Goal: Find specific page/section: Find specific page/section

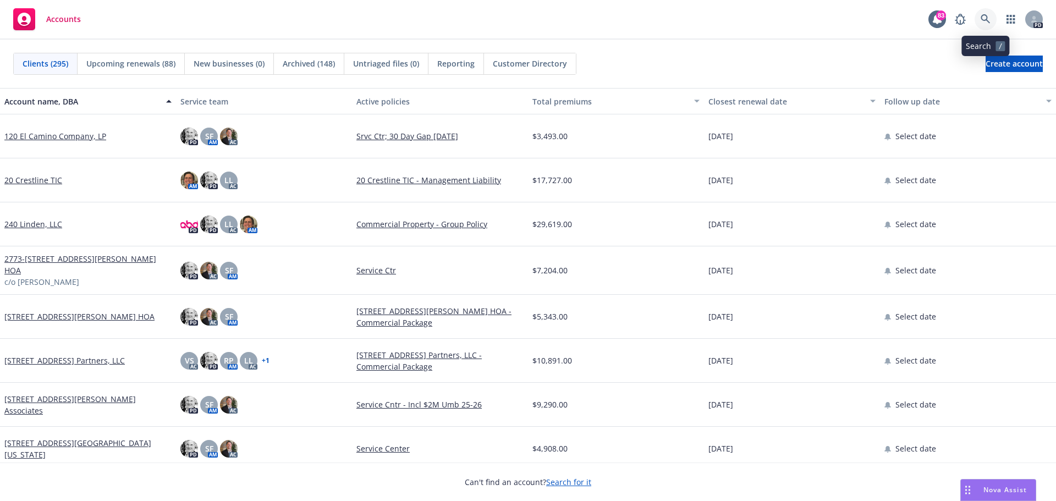
click at [984, 16] on icon at bounding box center [985, 19] width 10 height 10
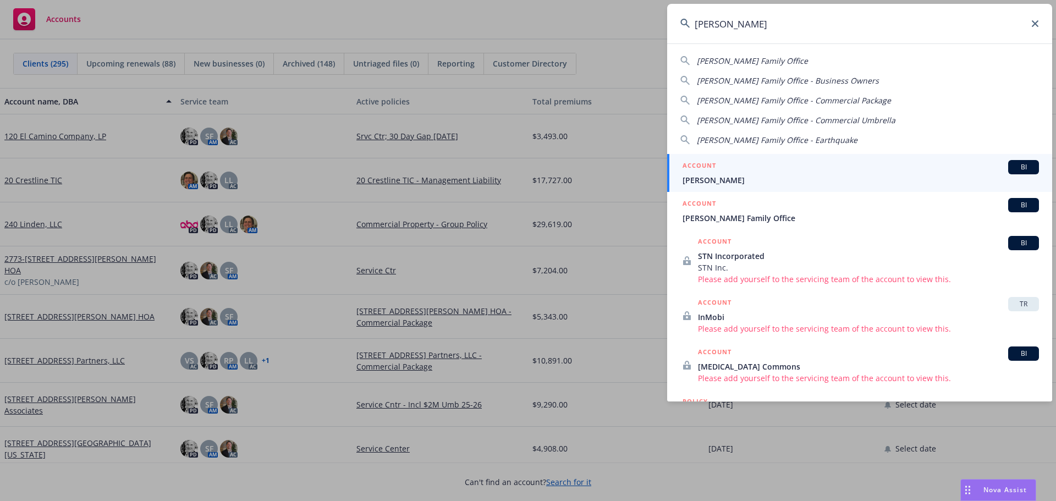
click at [800, 100] on span "[PERSON_NAME] Family Office - Commercial Package" at bounding box center [794, 100] width 194 height 10
type input "[PERSON_NAME] Family Office - Commercial Package"
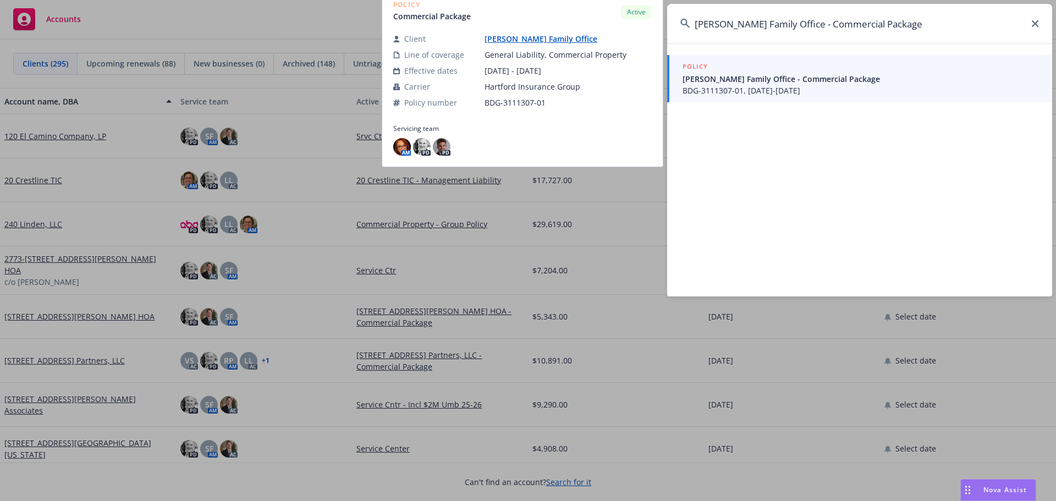
click at [715, 89] on span "BDG-3111307-01, [DATE]-[DATE]" at bounding box center [860, 91] width 356 height 12
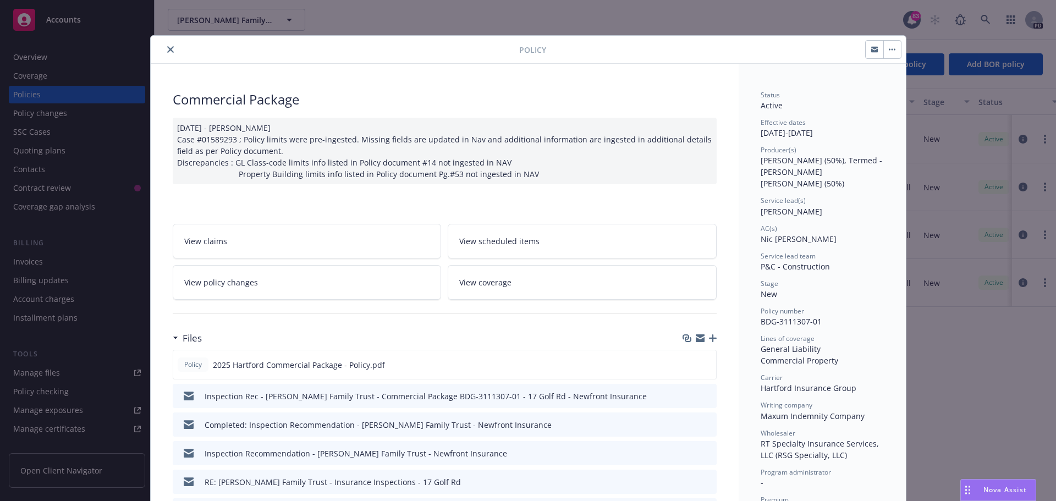
click at [167, 47] on icon "close" at bounding box center [170, 49] width 7 height 7
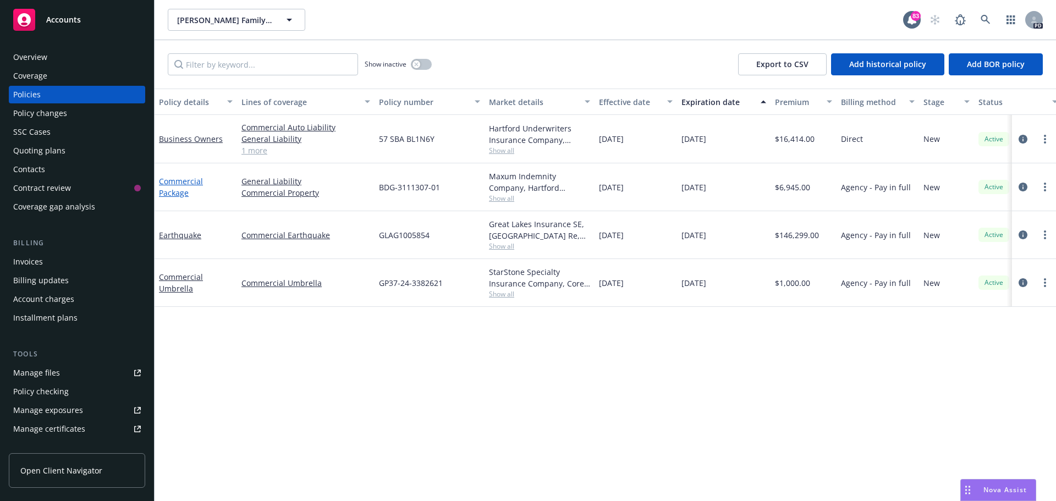
click at [183, 186] on link "Commercial Package" at bounding box center [181, 187] width 44 height 22
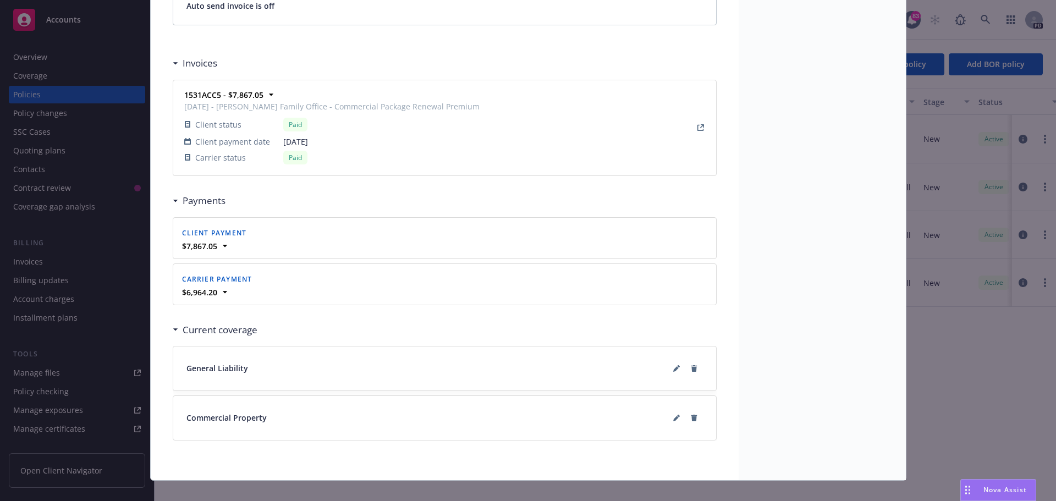
scroll to position [1011, 0]
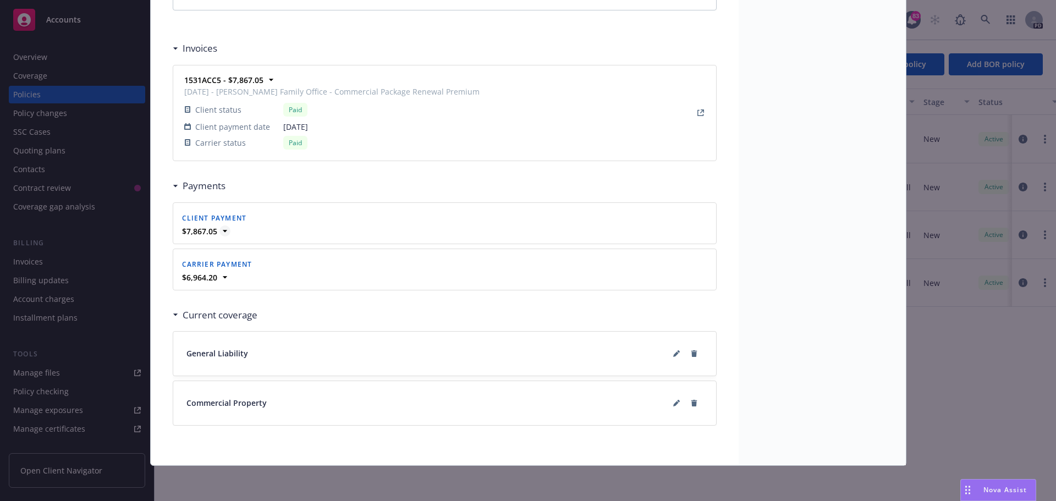
click at [219, 231] on icon at bounding box center [224, 230] width 11 height 11
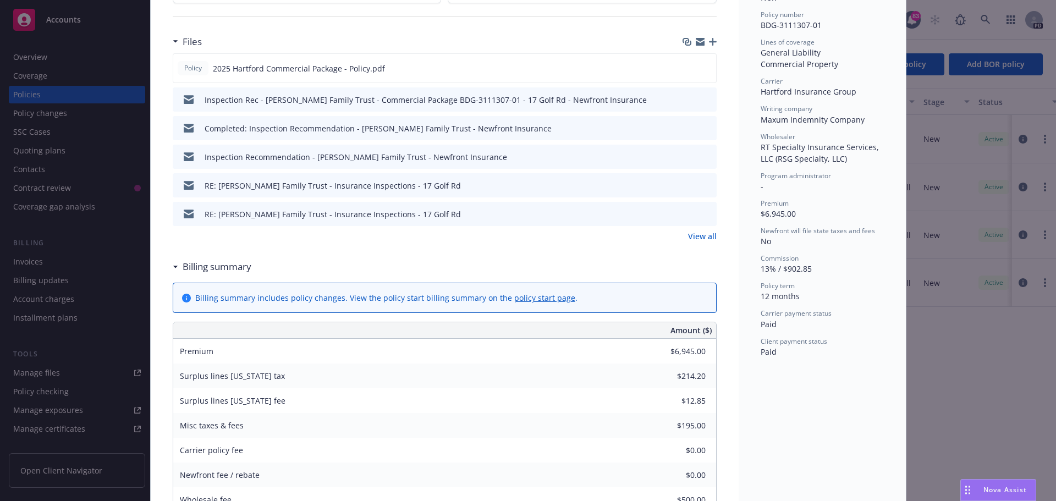
scroll to position [351, 0]
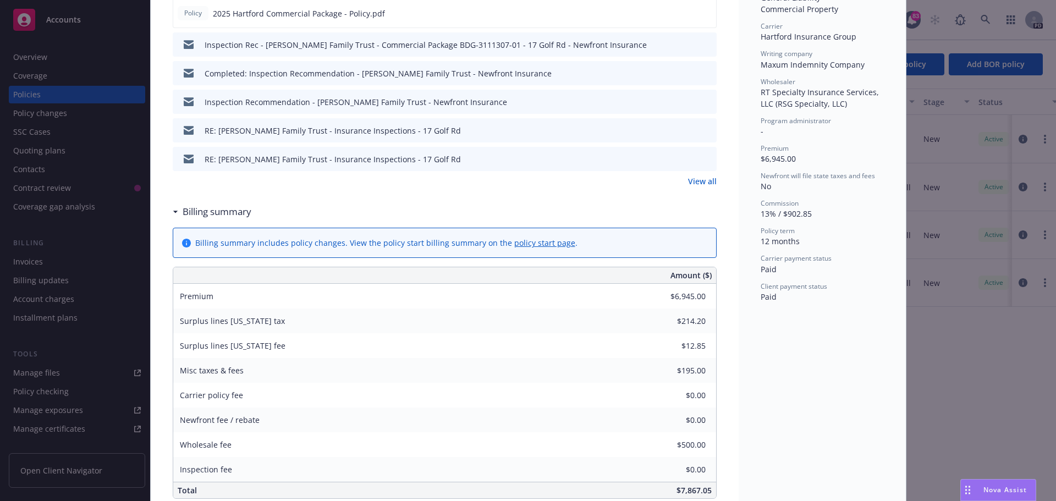
click at [40, 92] on div "Policy Commercial Package [DATE] - [PERSON_NAME] Case #01589293 ; Policy limits…" at bounding box center [528, 250] width 1056 height 501
